Goal: Information Seeking & Learning: Learn about a topic

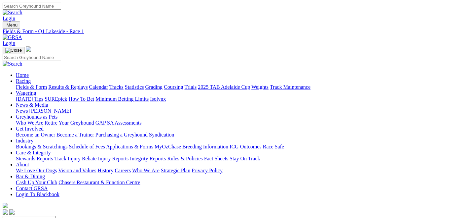
click at [29, 84] on link "Fields & Form" at bounding box center [31, 87] width 31 height 6
